Goal: Complete application form

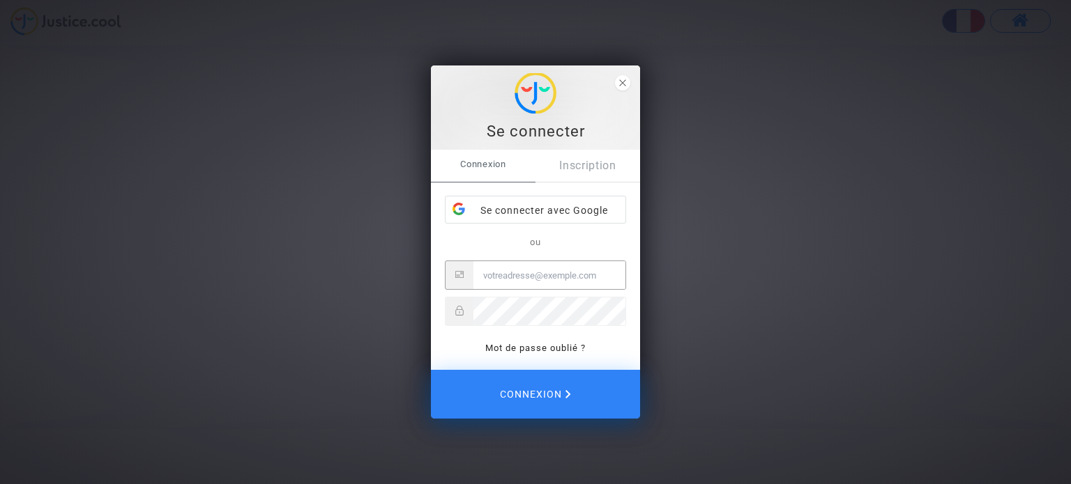
click at [518, 266] on input "Email" at bounding box center [549, 275] width 152 height 28
type input "[EMAIL_ADDRESS][DOMAIN_NAME]"
click at [431, 370] on button "Connexion" at bounding box center [535, 394] width 209 height 49
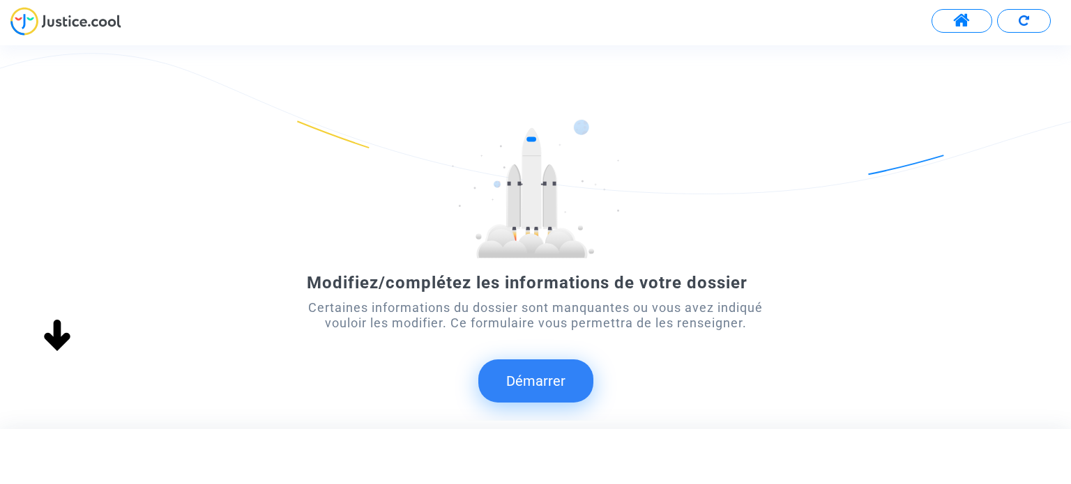
click at [540, 378] on button "Démarrer" at bounding box center [535, 381] width 115 height 43
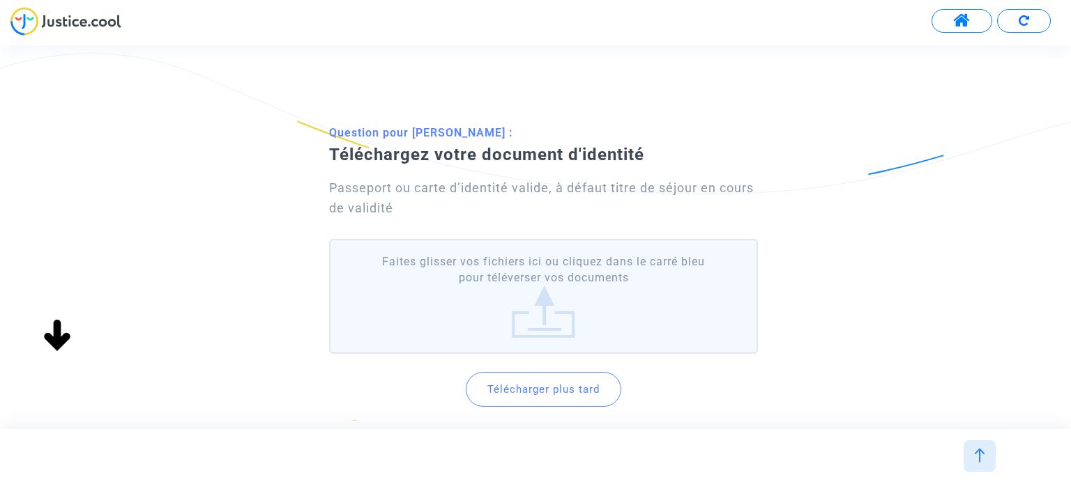
click at [511, 261] on label "Faites glisser vos fichiers ici ou cliquez dans le carré bleu pour téléverser v…" at bounding box center [543, 296] width 428 height 115
click at [0, 0] on input "Faites glisser vos fichiers ici ou cliquez dans le carré bleu pour téléverser v…" at bounding box center [0, 0] width 0 height 0
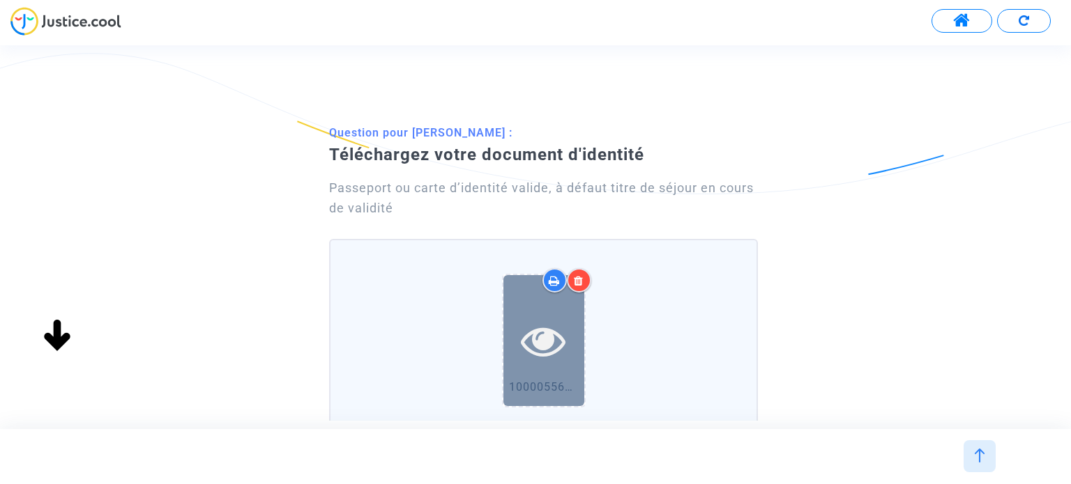
click at [541, 323] on icon at bounding box center [543, 341] width 45 height 45
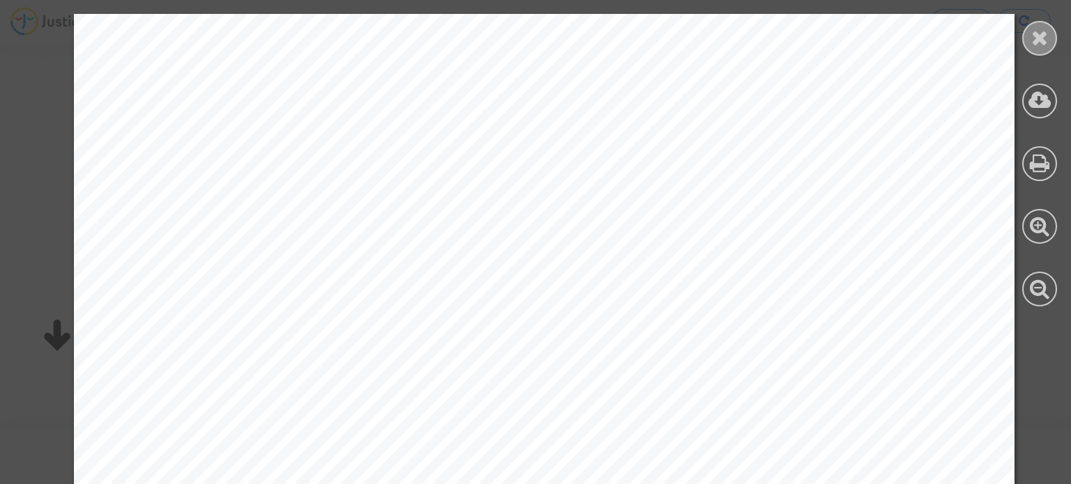
click at [1048, 36] on icon at bounding box center [1039, 37] width 17 height 21
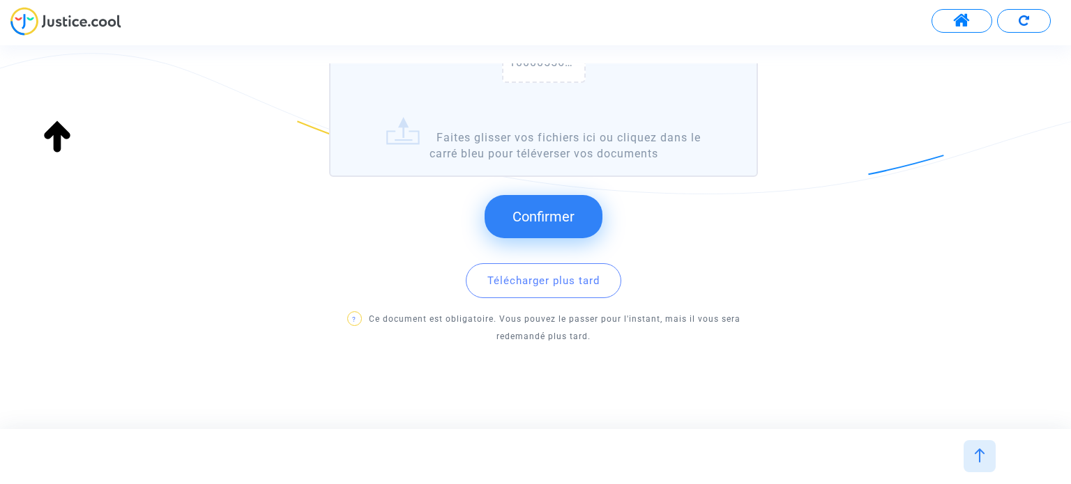
click at [559, 211] on span "Confirmer" at bounding box center [543, 216] width 62 height 17
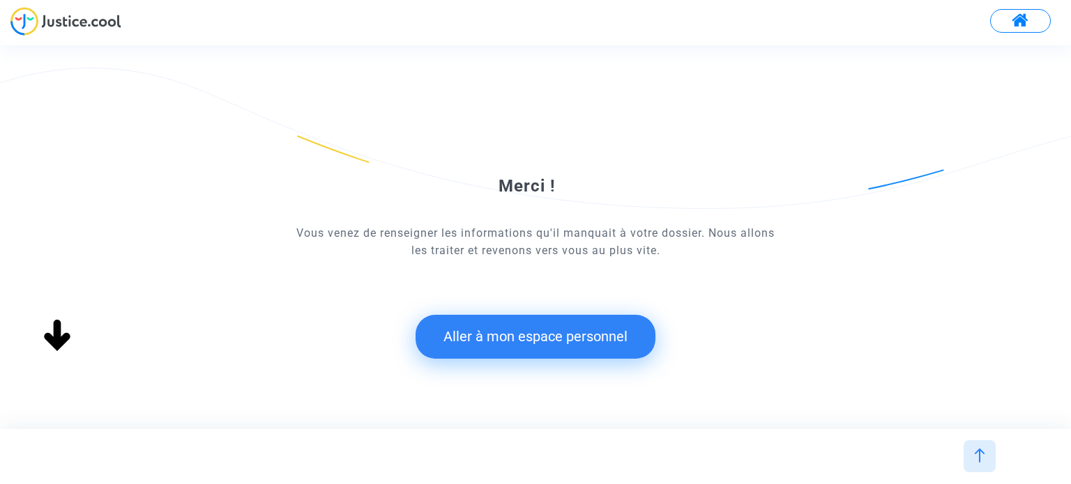
click at [524, 342] on button "Aller à mon espace personnel" at bounding box center [535, 336] width 240 height 43
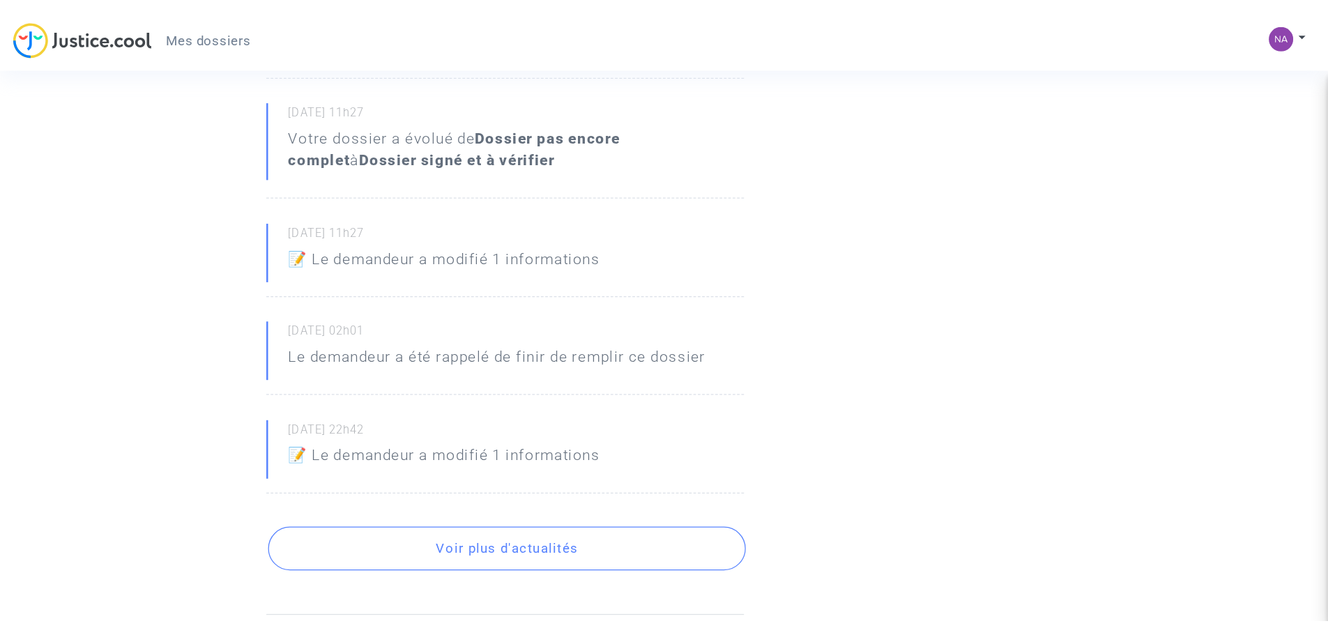
scroll to position [417, 0]
